Goal: Information Seeking & Learning: Learn about a topic

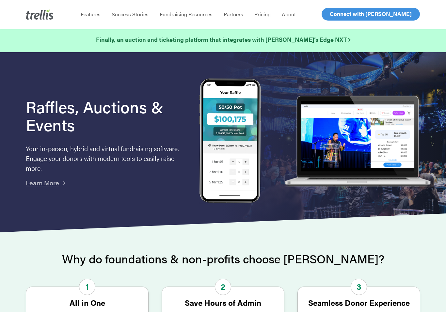
scroll to position [3, 0]
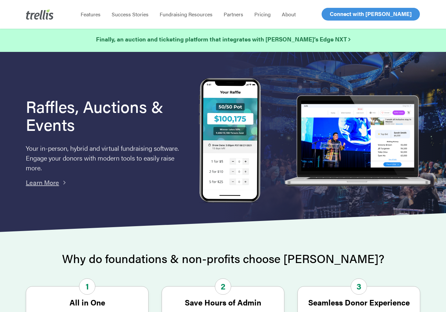
click at [416, 105] on img at bounding box center [358, 141] width 152 height 92
click at [196, 15] on span "Fundraising Resources" at bounding box center [186, 14] width 53 height 8
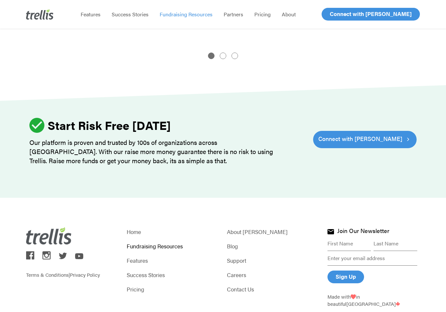
scroll to position [820, 0]
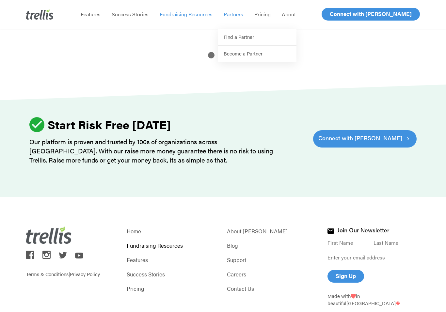
click at [142, 9] on li "Success Stories" at bounding box center [130, 14] width 48 height 29
click at [132, 15] on span "Success Stories" at bounding box center [130, 14] width 37 height 8
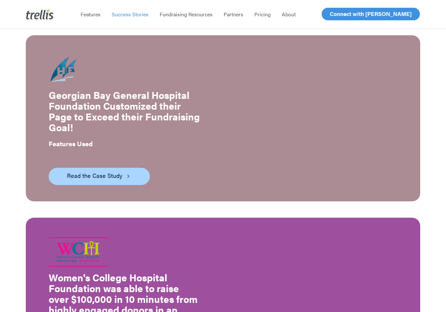
scroll to position [525, 0]
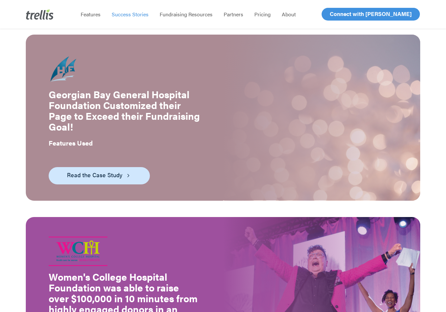
click at [109, 174] on link "Read the Case Study" at bounding box center [99, 175] width 101 height 17
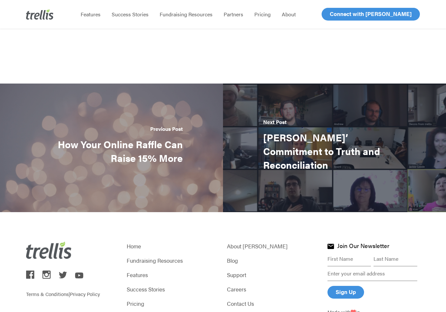
scroll to position [986, 0]
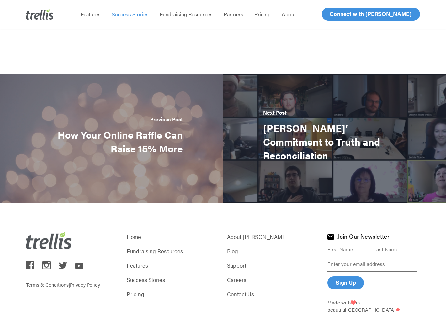
click at [135, 12] on span "Success Stories" at bounding box center [130, 14] width 37 height 8
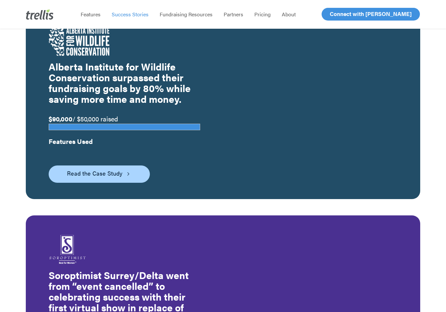
scroll to position [1325, 0]
